Goal: Information Seeking & Learning: Learn about a topic

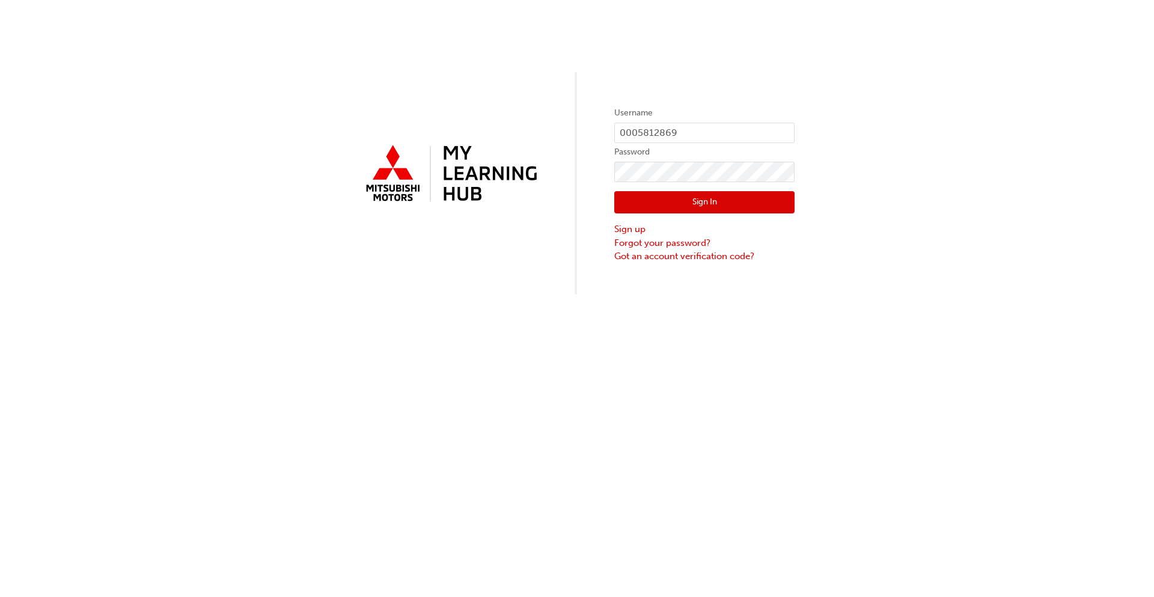
click at [717, 202] on button "Sign In" at bounding box center [704, 202] width 180 height 23
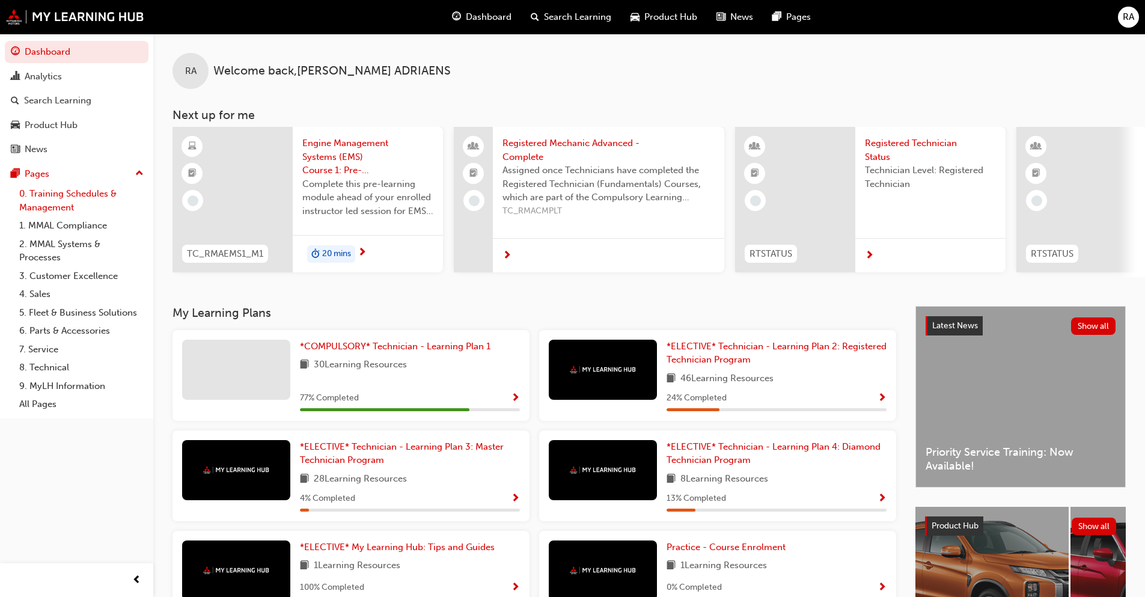
click at [89, 197] on link "0. Training Schedules & Management" at bounding box center [81, 201] width 134 height 32
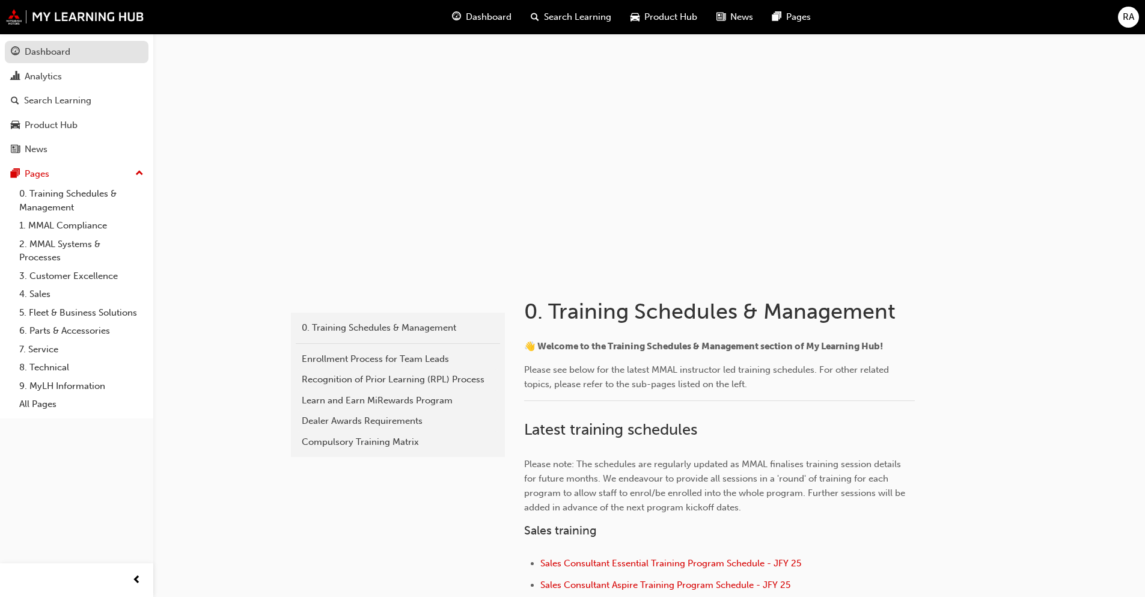
click at [75, 53] on div "Dashboard" at bounding box center [77, 51] width 132 height 15
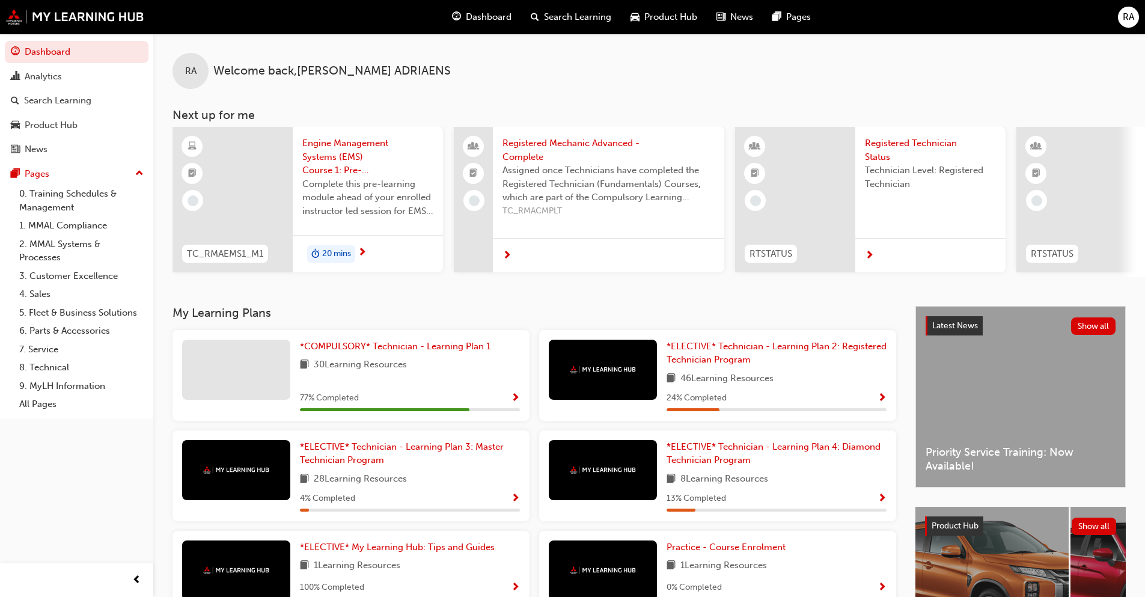
click at [659, 20] on span "Product Hub" at bounding box center [670, 17] width 53 height 14
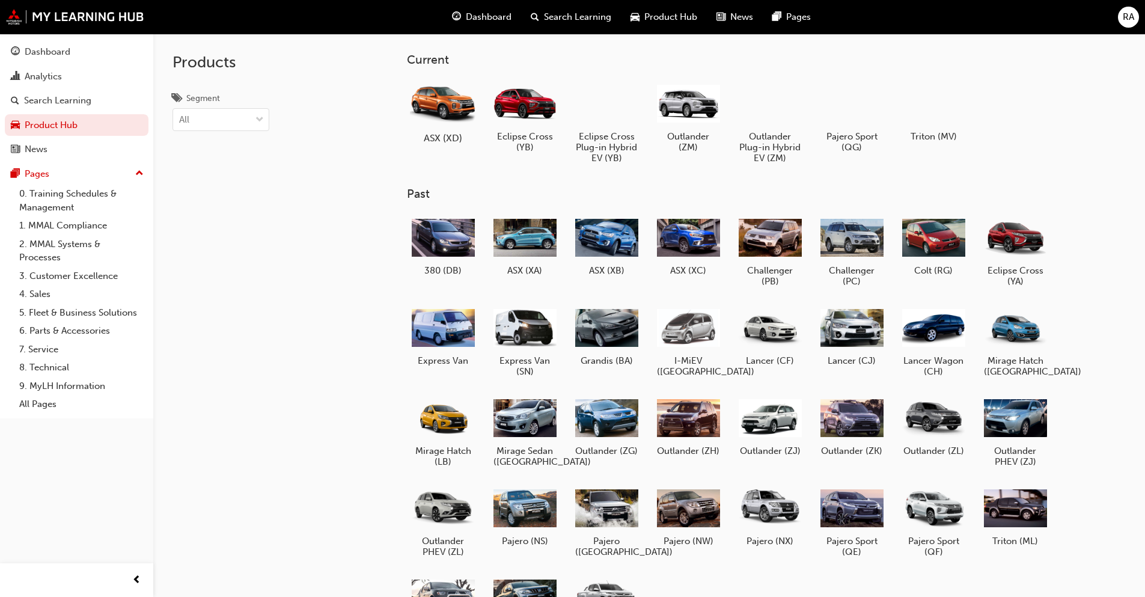
click at [444, 103] on div at bounding box center [442, 103] width 67 height 48
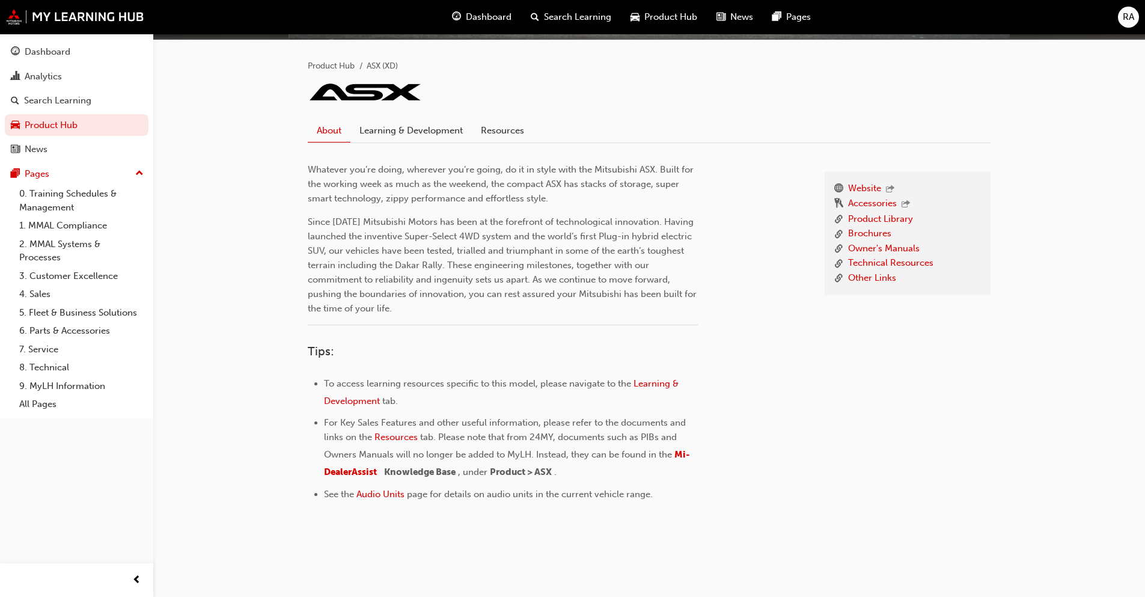
scroll to position [239, 0]
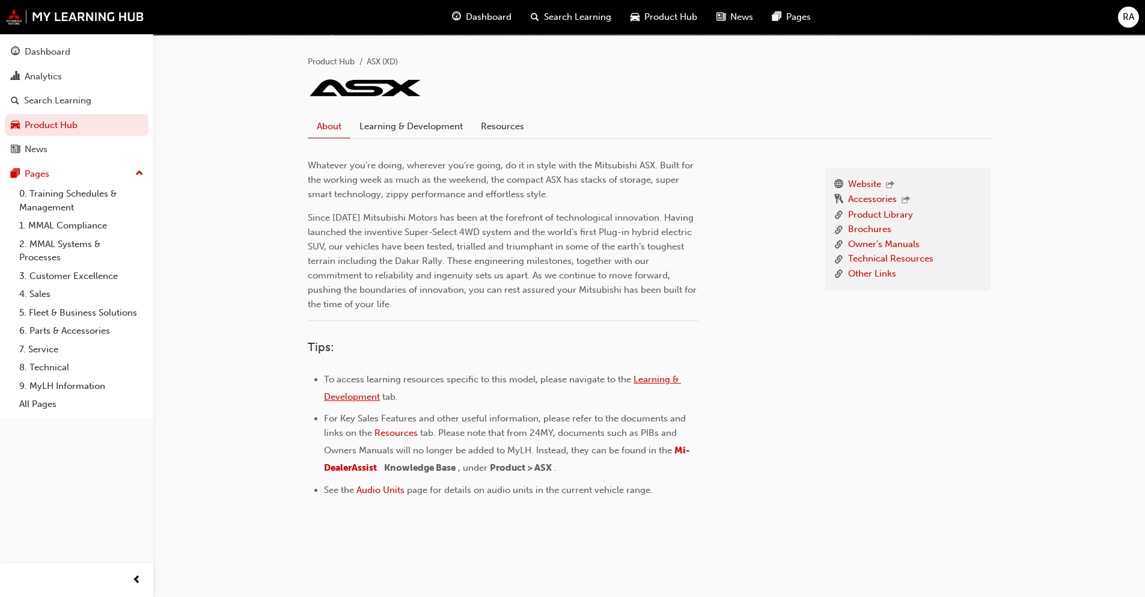
click at [659, 380] on span "Learning & Development" at bounding box center [502, 388] width 357 height 28
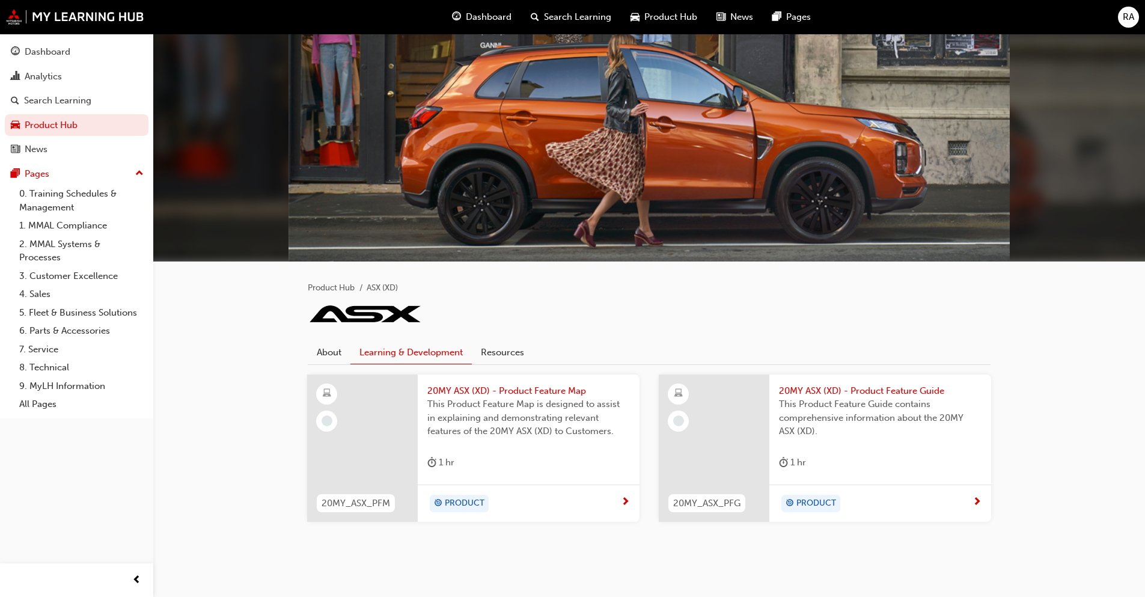
scroll to position [25, 0]
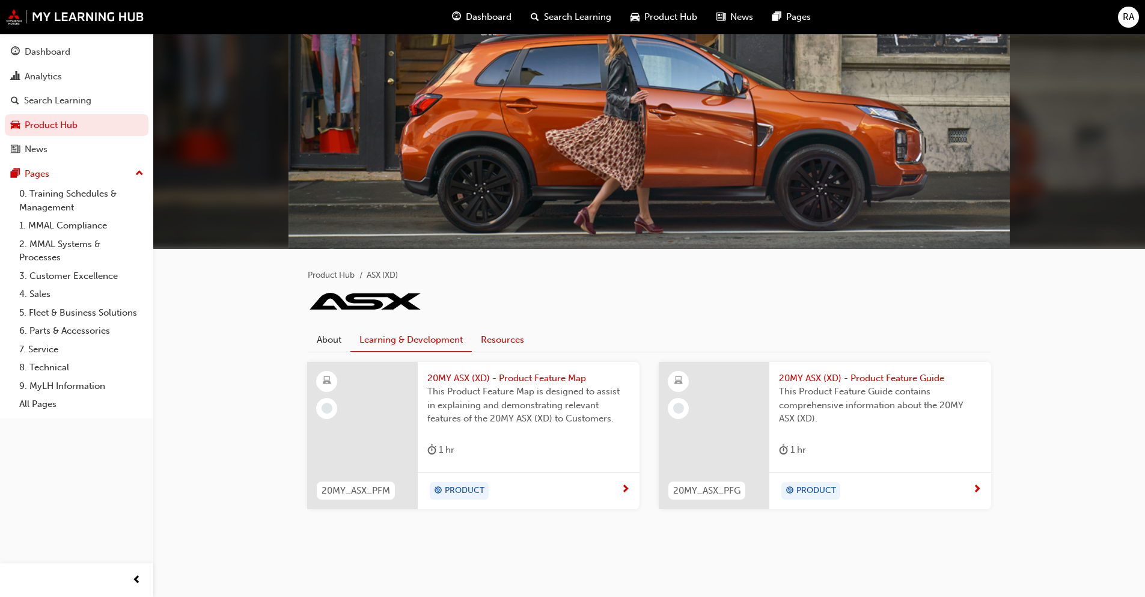
click at [501, 337] on link "Resources" at bounding box center [502, 339] width 61 height 23
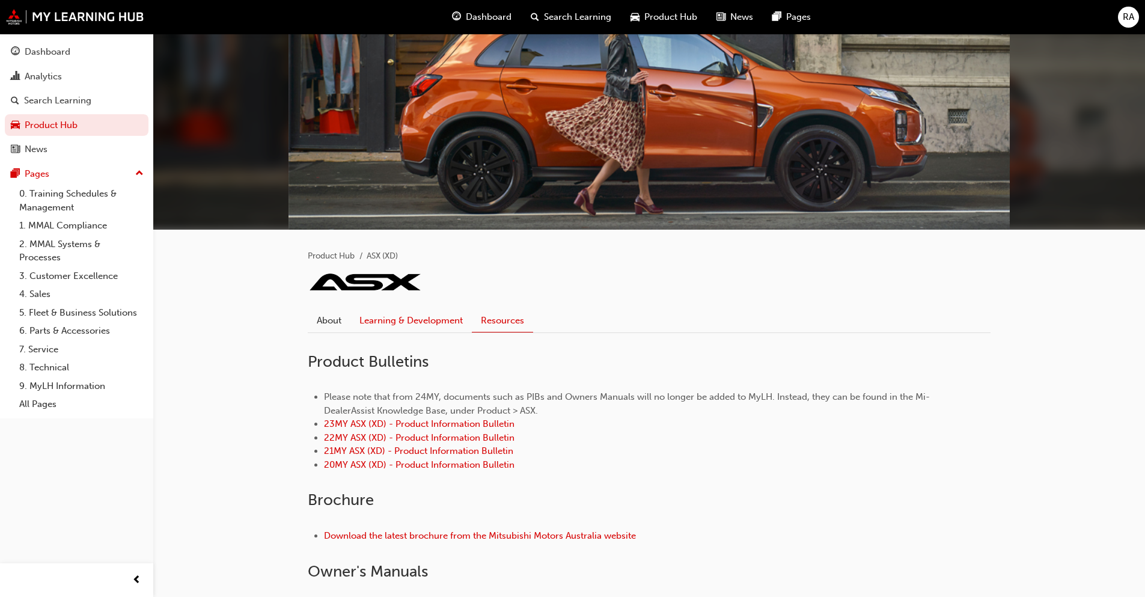
scroll to position [25, 0]
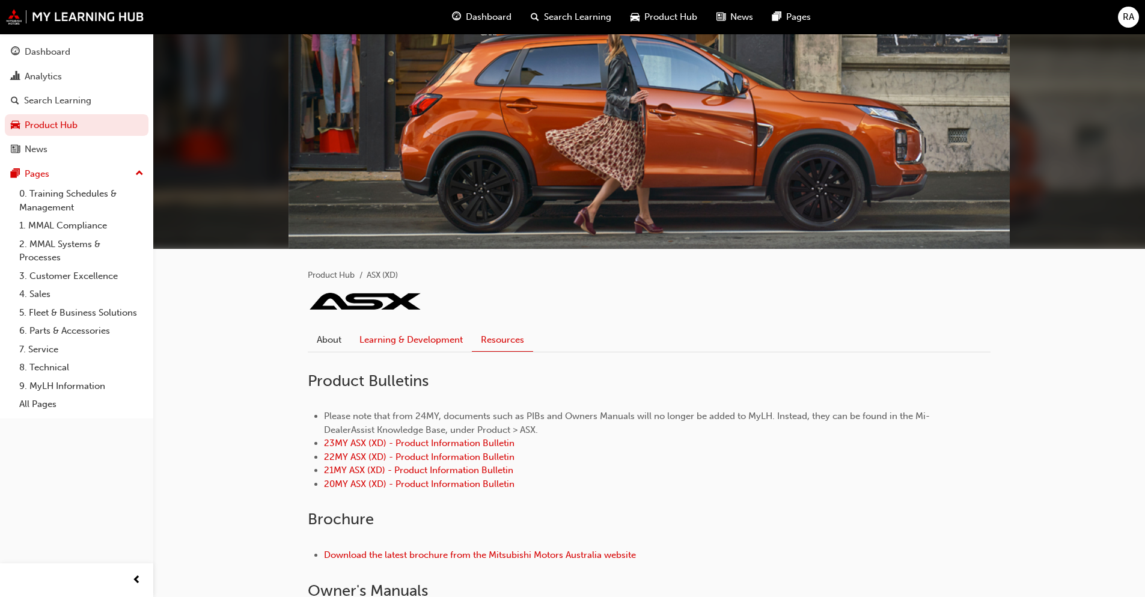
click at [406, 340] on link "Learning & Development" at bounding box center [410, 339] width 121 height 23
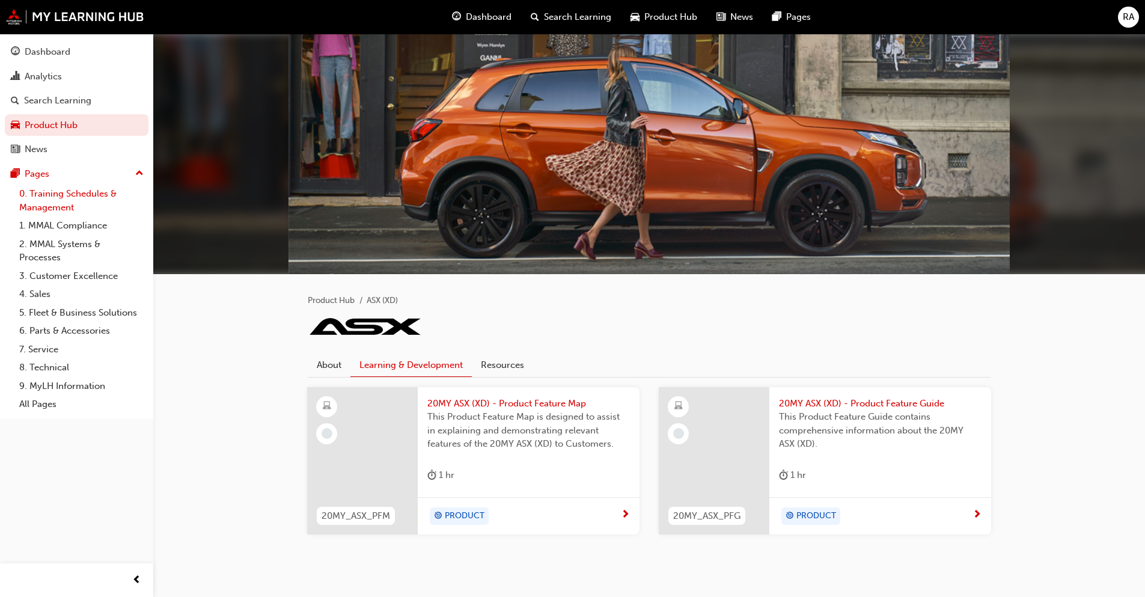
click at [67, 203] on link "0. Training Schedules & Management" at bounding box center [81, 201] width 134 height 32
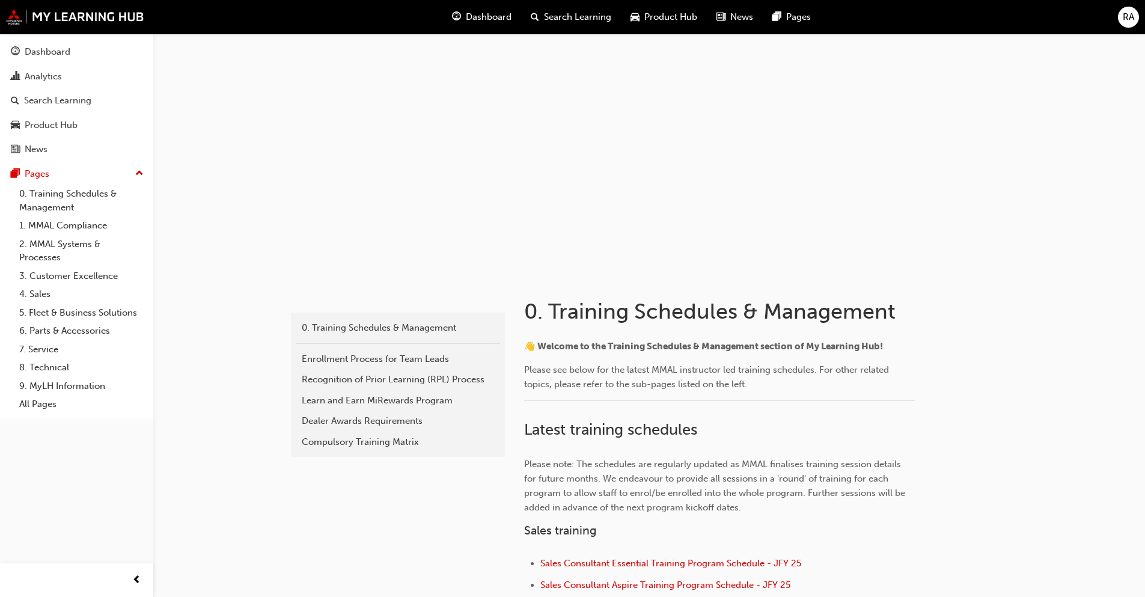
click at [496, 19] on span "Dashboard" at bounding box center [489, 17] width 46 height 14
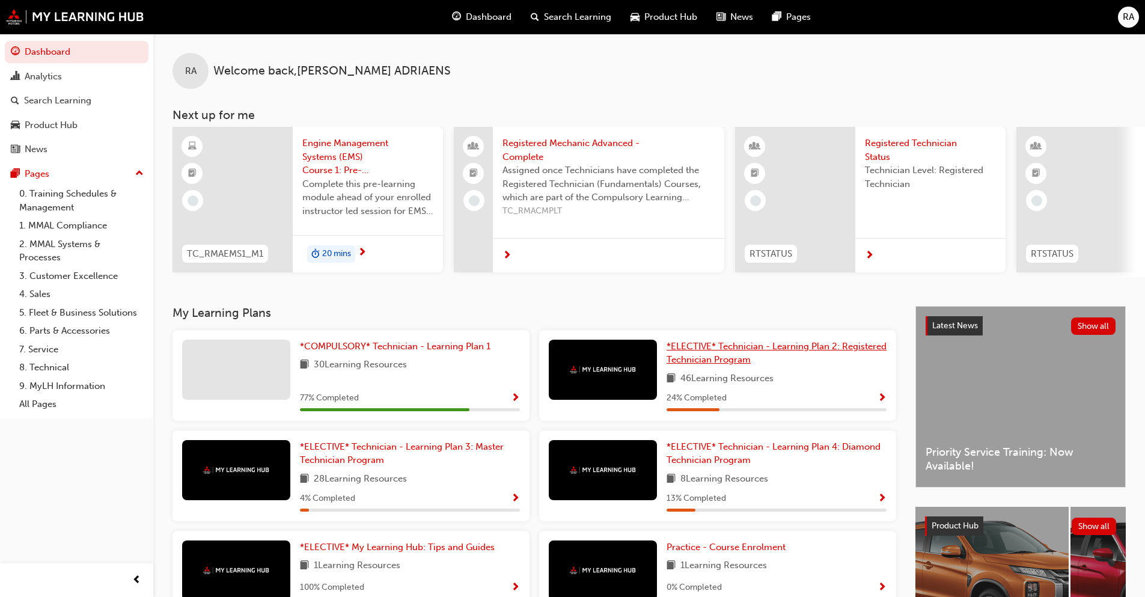
click at [733, 352] on span "*ELECTIVE* Technician - Learning Plan 2: Registered Technician Program" at bounding box center [777, 353] width 220 height 25
